Goal: Task Accomplishment & Management: Use online tool/utility

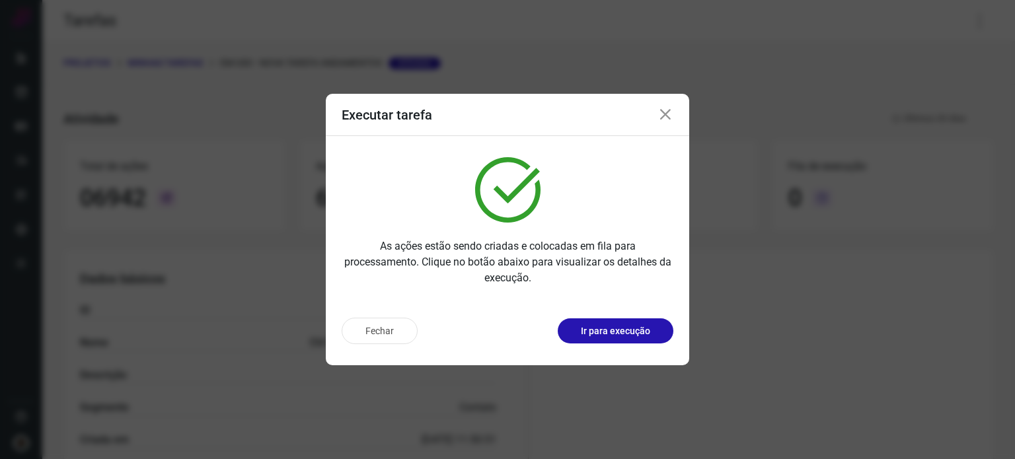
click at [663, 113] on icon at bounding box center [666, 115] width 16 height 16
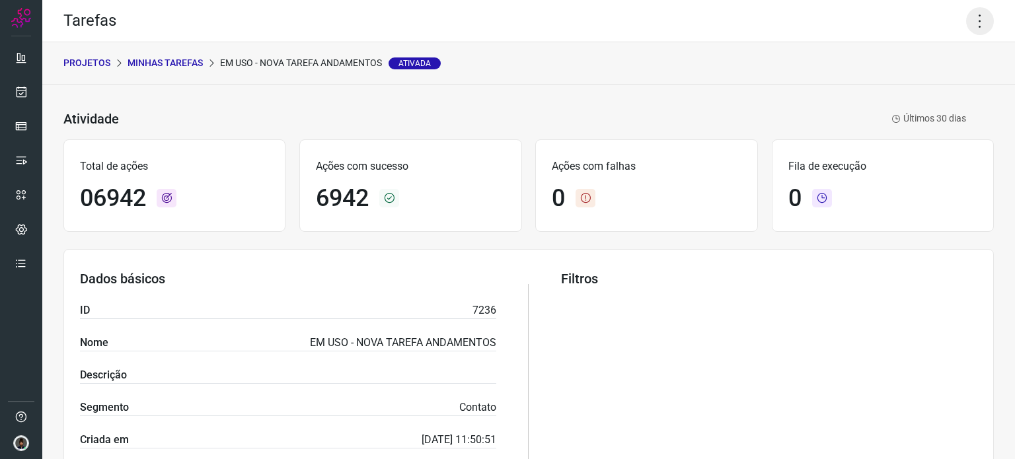
click at [970, 16] on icon at bounding box center [980, 21] width 28 height 28
click at [912, 91] on li "Executar" at bounding box center [923, 86] width 120 height 21
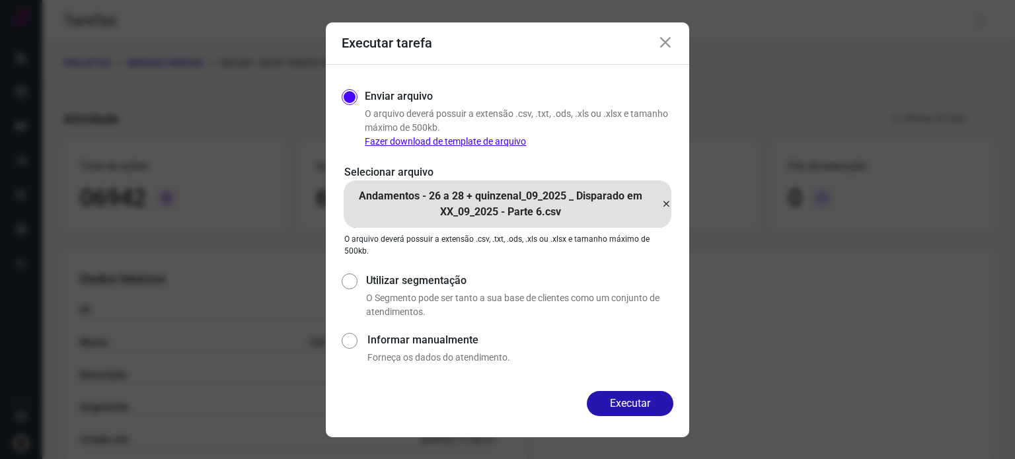
click at [665, 204] on icon at bounding box center [666, 204] width 11 height 16
click at [0, 0] on input "Andamentos - 26 a 28 + quinzenal_09_2025 _ Disparado em XX_09_2025 - Parte 6.csv" at bounding box center [0, 0] width 0 height 0
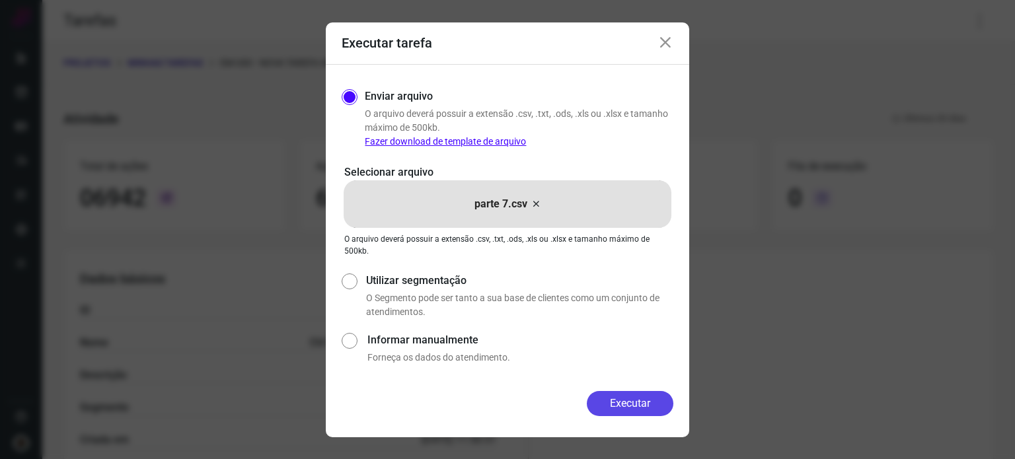
click at [640, 404] on button "Executar" at bounding box center [630, 403] width 87 height 25
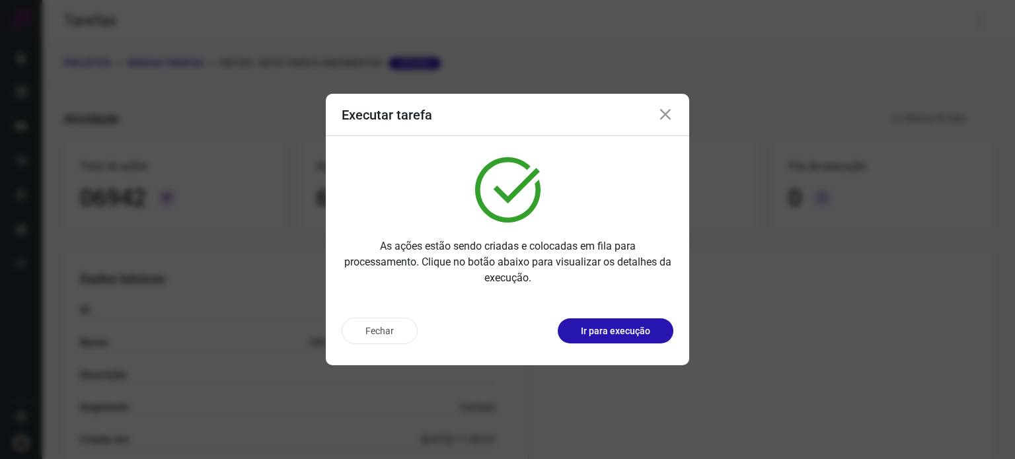
drag, startPoint x: 978, startPoint y: 320, endPoint x: 940, endPoint y: 345, distance: 45.3
click at [978, 320] on div "Executar tarefa As ações estão sendo criadas e colocadas em fila para processam…" at bounding box center [507, 229] width 1015 height 459
click at [667, 113] on icon at bounding box center [666, 115] width 16 height 16
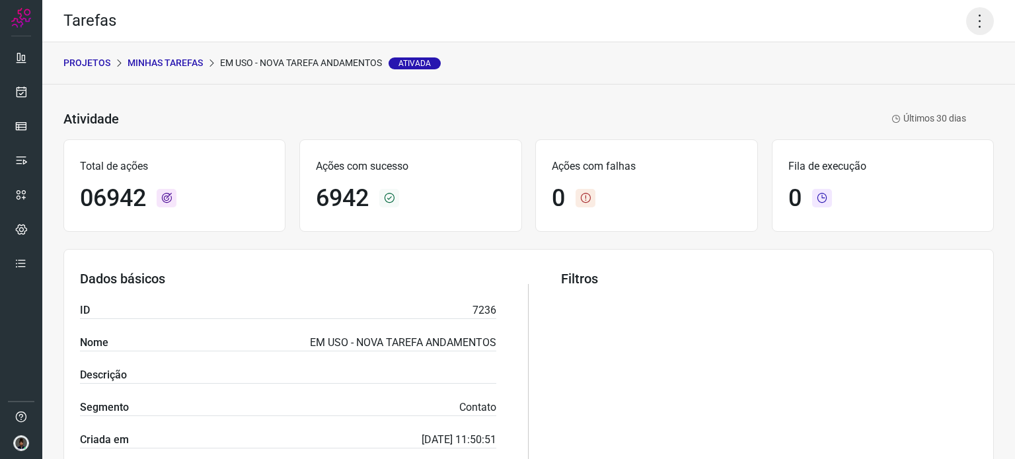
click at [973, 28] on icon at bounding box center [980, 21] width 28 height 28
click at [895, 88] on li "Executar" at bounding box center [923, 86] width 120 height 21
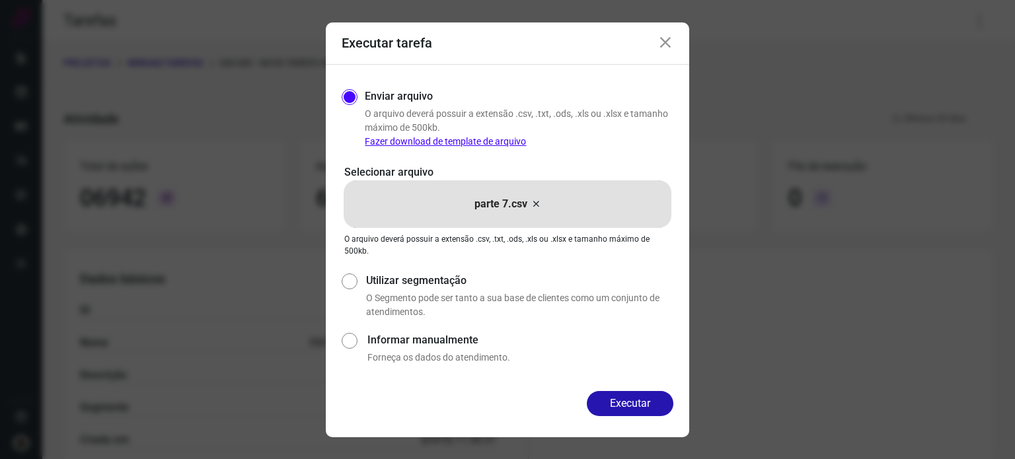
click at [535, 202] on icon at bounding box center [536, 204] width 11 height 16
click at [0, 0] on input "parte 7.csv" at bounding box center [0, 0] width 0 height 0
click at [636, 405] on button "Executar" at bounding box center [630, 403] width 87 height 25
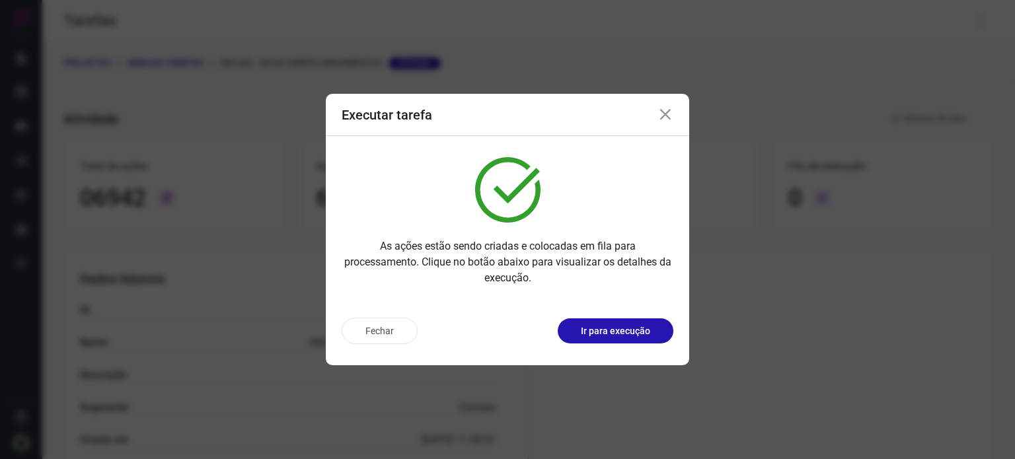
click at [1013, 227] on div "Executar tarefa As ações estão sendo criadas e colocadas em fila para processam…" at bounding box center [507, 229] width 1015 height 459
click at [661, 118] on icon at bounding box center [666, 115] width 16 height 16
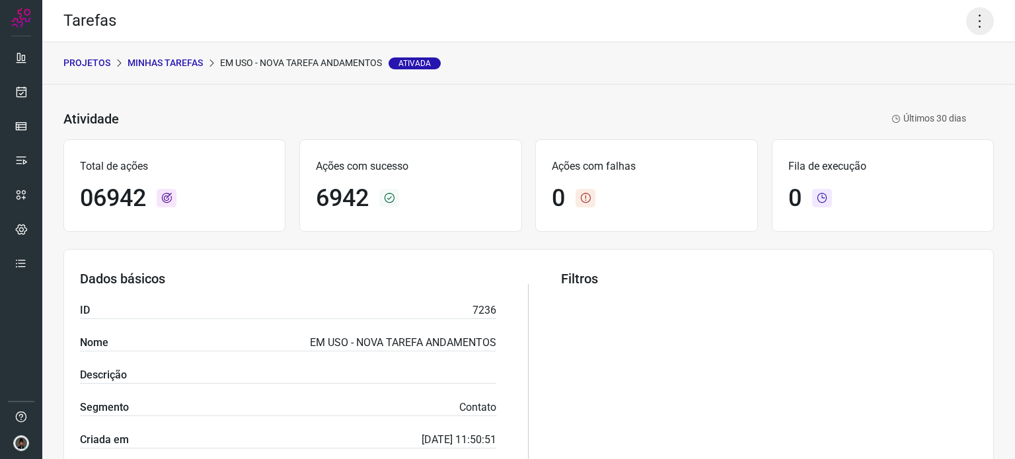
click at [975, 20] on icon at bounding box center [980, 21] width 28 height 28
click at [909, 92] on li "Executar" at bounding box center [923, 86] width 120 height 21
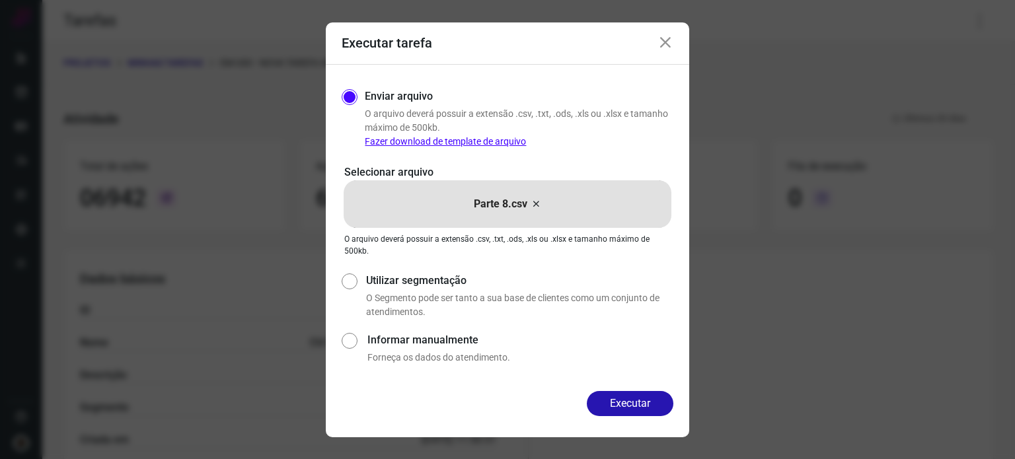
click at [537, 205] on icon at bounding box center [536, 204] width 11 height 16
click at [0, 0] on input "Parte 8.csv" at bounding box center [0, 0] width 0 height 0
click at [632, 400] on button "Executar" at bounding box center [630, 403] width 87 height 25
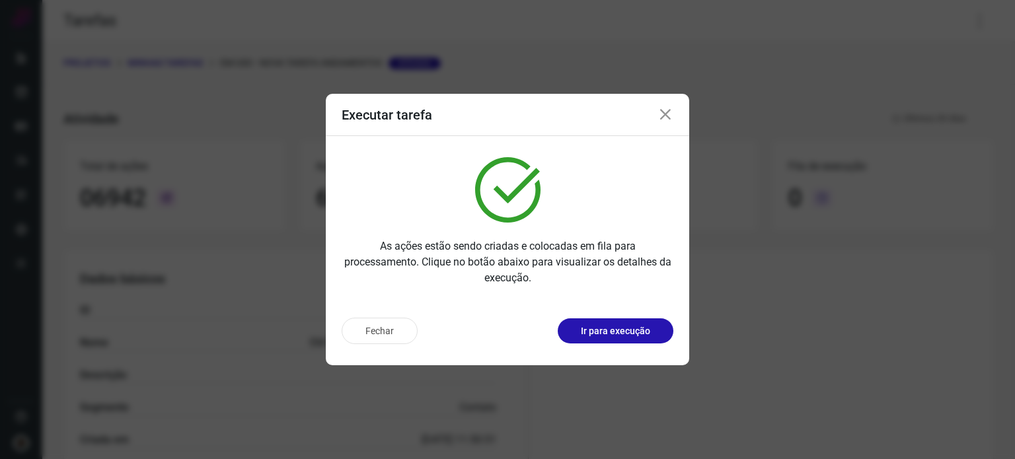
click at [1014, 169] on div "Executar tarefa As ações estão sendo criadas e colocadas em fila para processam…" at bounding box center [507, 229] width 1015 height 459
click at [660, 120] on icon at bounding box center [666, 115] width 16 height 16
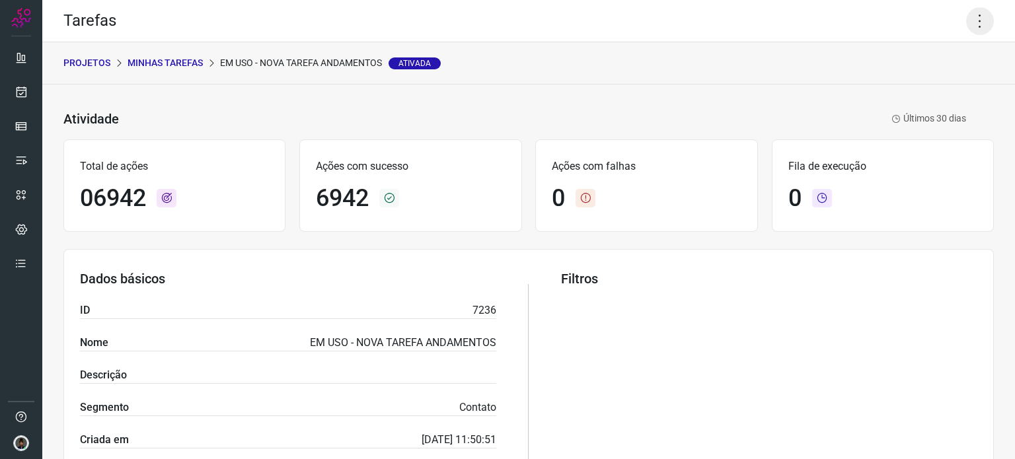
click at [970, 10] on icon at bounding box center [980, 21] width 28 height 28
click at [911, 86] on li "Executar" at bounding box center [923, 86] width 120 height 21
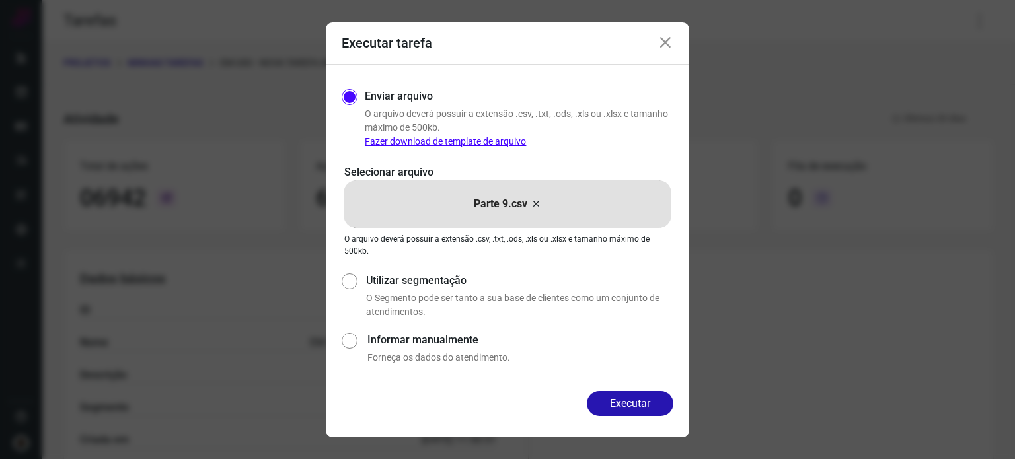
click at [534, 201] on icon at bounding box center [536, 204] width 11 height 16
click at [0, 0] on input "Parte 9.csv" at bounding box center [0, 0] width 0 height 0
click at [632, 404] on button "Executar" at bounding box center [630, 403] width 87 height 25
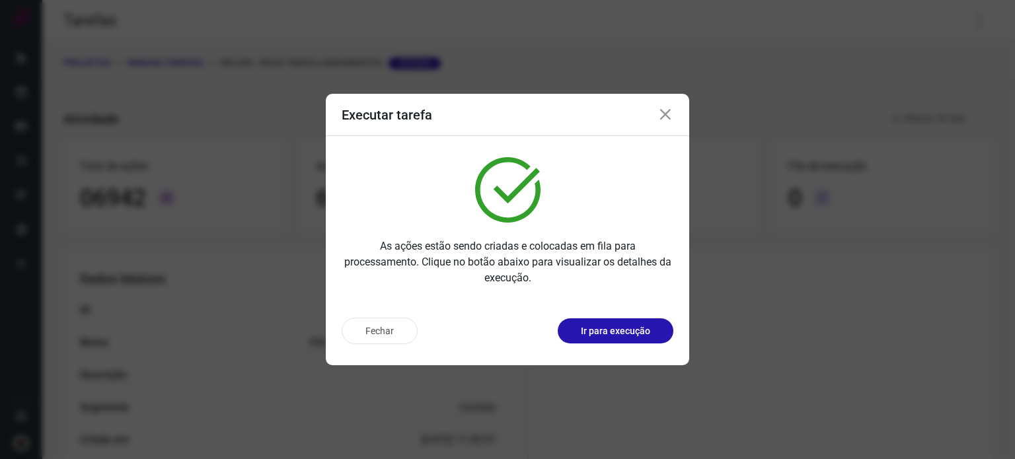
click at [215, 112] on div "Executar tarefa As ações estão sendo criadas e colocadas em fila para processam…" at bounding box center [507, 229] width 1015 height 459
